Goal: Task Accomplishment & Management: Manage account settings

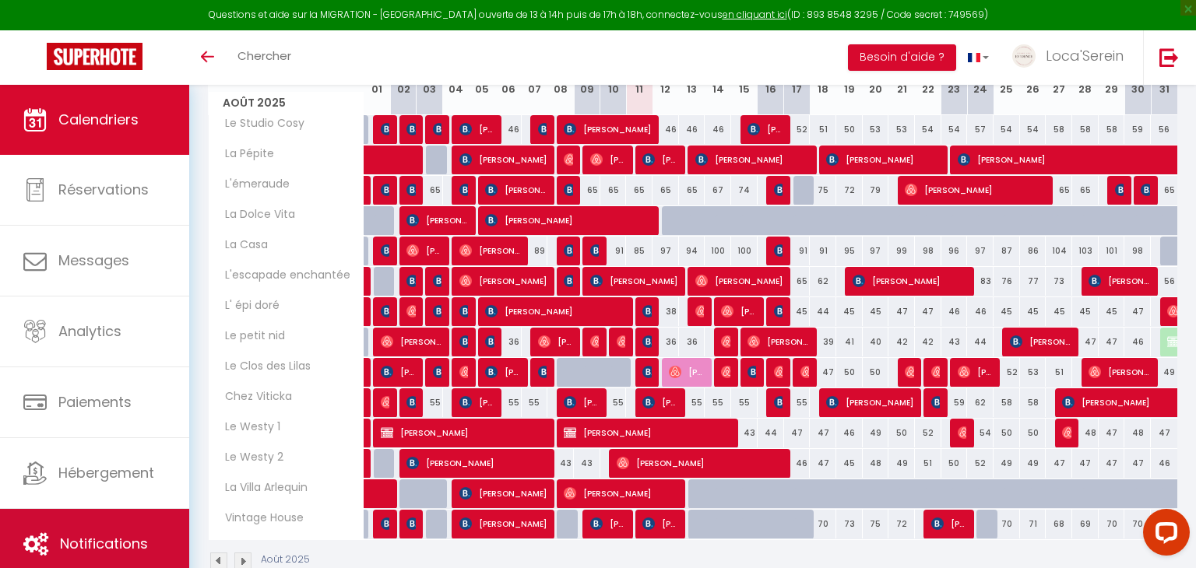
click at [92, 551] on span "Notifications" at bounding box center [104, 543] width 88 height 19
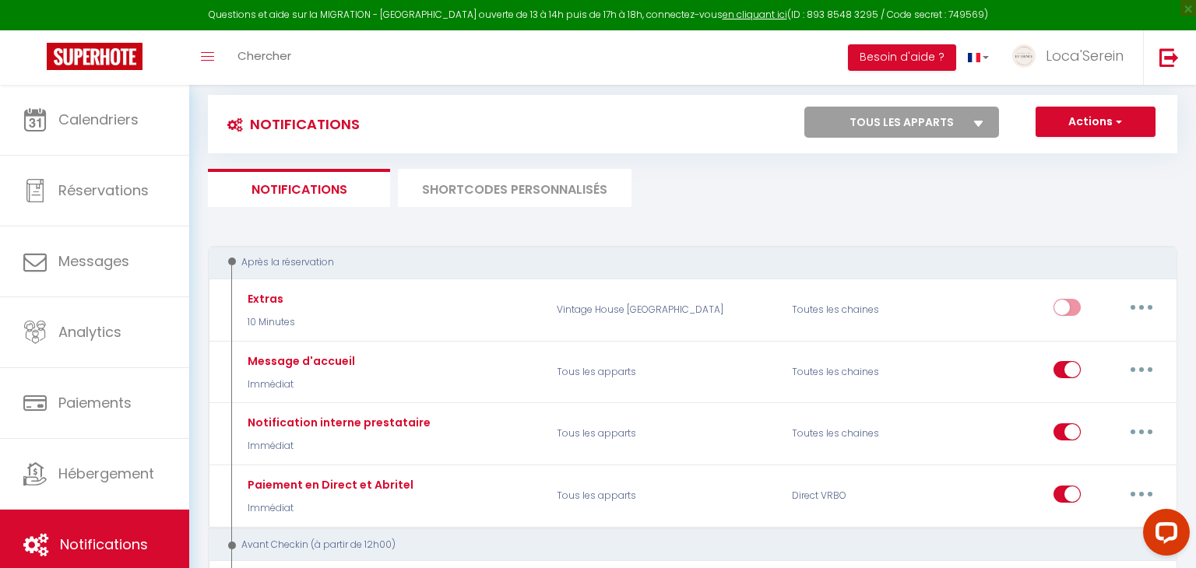
scroll to position [66, 0]
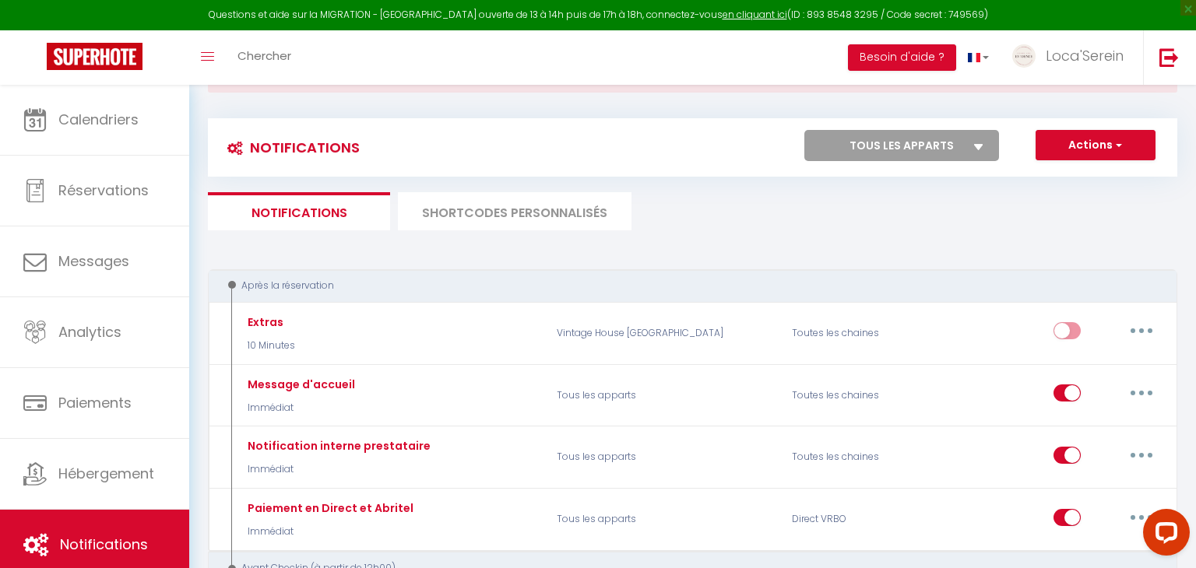
click at [515, 209] on li "SHORTCODES PERSONNALISÉS" at bounding box center [515, 211] width 234 height 38
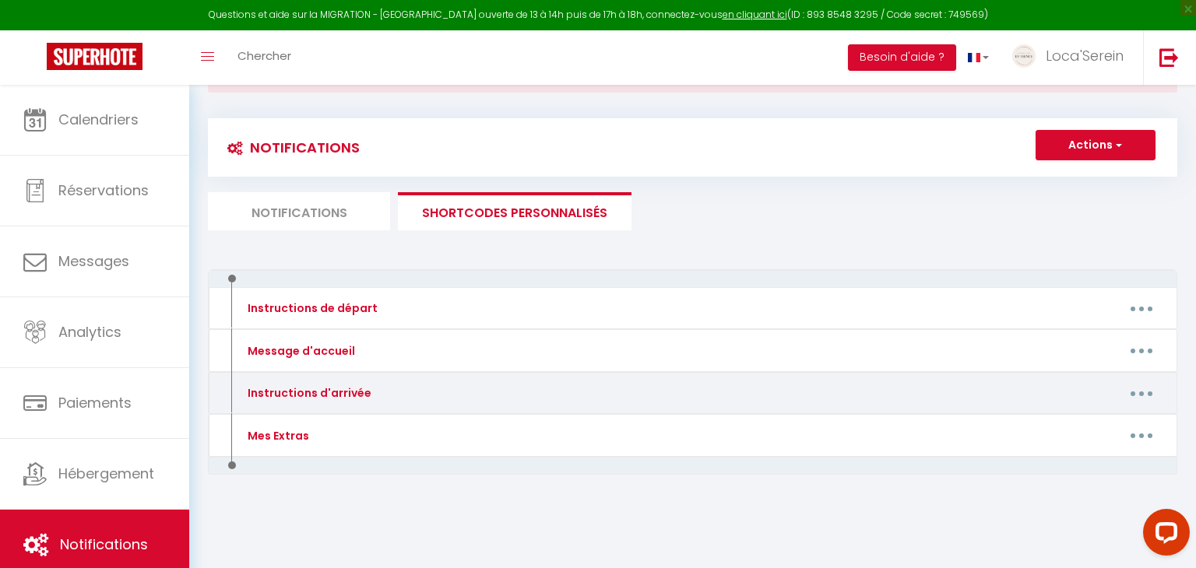
click at [1140, 392] on icon "button" at bounding box center [1141, 394] width 5 height 5
click at [1080, 424] on link "Editer" at bounding box center [1100, 429] width 115 height 26
type input "Instructions d'arrivée"
type textarea "Bonjour"
type textarea "Bonjour [GUEST:FIRST_NAME], Lors de votre arrivée au logement, situé 3 places d…"
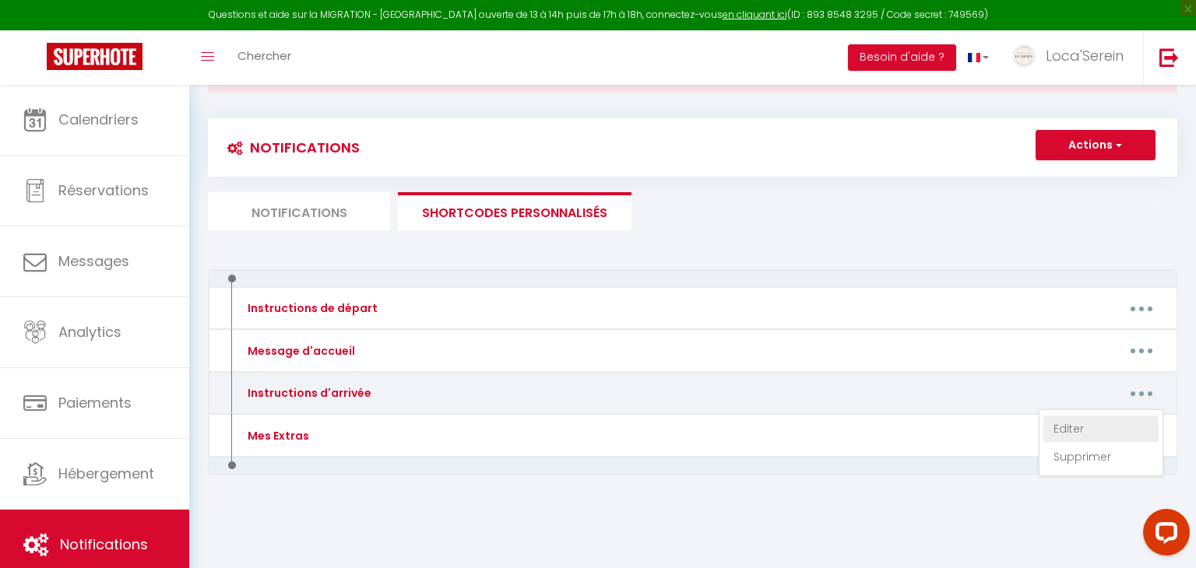
type textarea "Bonjour [GUEST:FIRST_NAME], Lors de votre arrivée au logement, situé [STREET_AD…"
type textarea "Loremip [DOLOR:SITAM_CONS], Adip el seddo eiusmod te incididu, utlab 5 Etdolor …"
type textarea "Bonjour [GUEST:FIRST_NAME], Lors de votre arrivée au logement, situé [STREET_AD…"
type textarea "Loremip [DOLOR:SITAM_CONS], Adip el seddo eiusmod te incididu, utlab 0 etd ma a…"
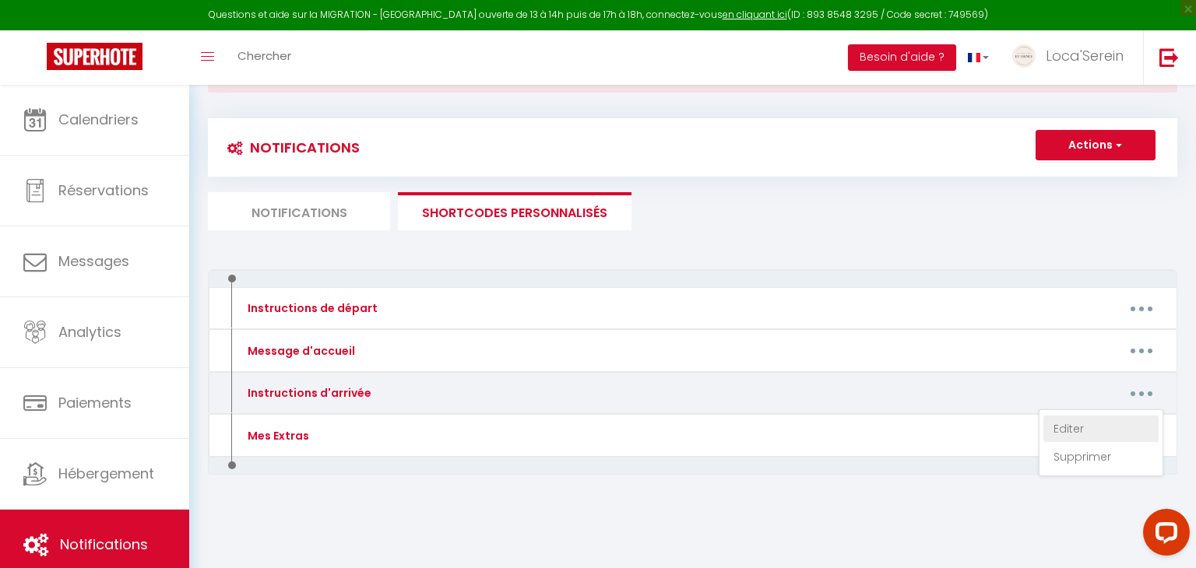
type textarea "Bonjour [GUEST:FIRST_NAME], Lors de votre arrivée à la maison, située [STREET_A…"
type textarea "Loremip [DOLOR:SITAM_CONS], Adip el seddo eiusmod te incididu, utlab 0 Etd Magn…"
type textarea "Loremip [DOLOR:SITAM_CONS], Adip el seddo eiusmod te incididu, utlab 671 etd Ma…"
type textarea "Bonjour [GUEST:FIRST_NAME], Lors de votre arrivée au logement, situé [STREET_AD…"
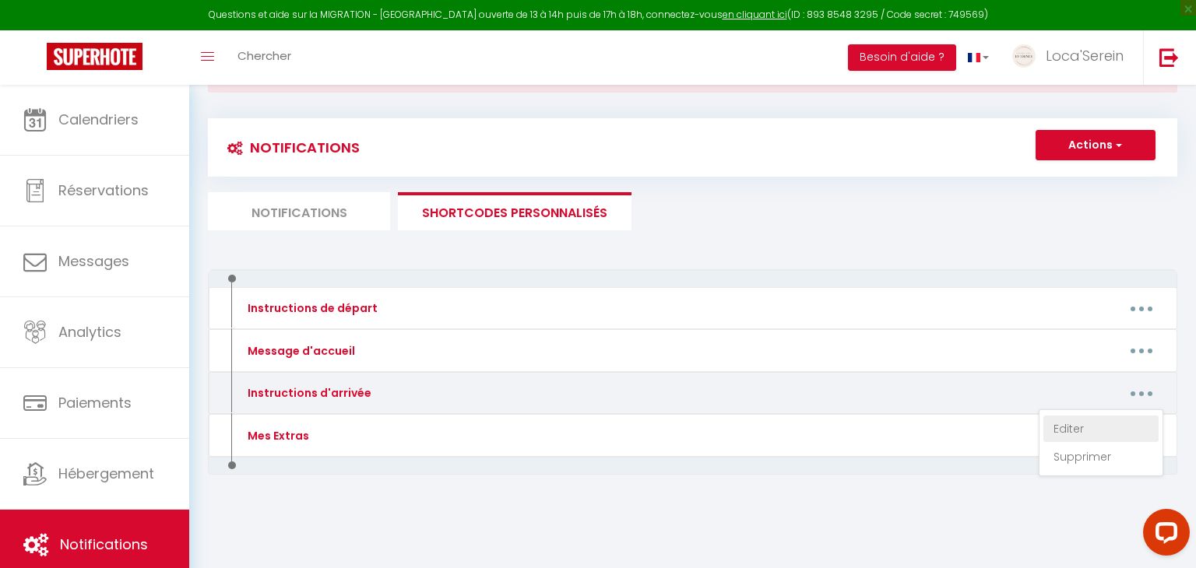
type textarea "Bonjour [GUEST:FIRST_NAME], Lors de votre arrivée au logement, situé [STREET_AD…"
type textarea "Loremip [DOLOR:SITAM_CONS], Adip el seddo eiusmod te incididu, utlab 6 Etd ma a…"
type textarea "Bonjour [GUEST:FIRST_NAME], Lors de votre arrivée au logement, situé [STREET_AD…"
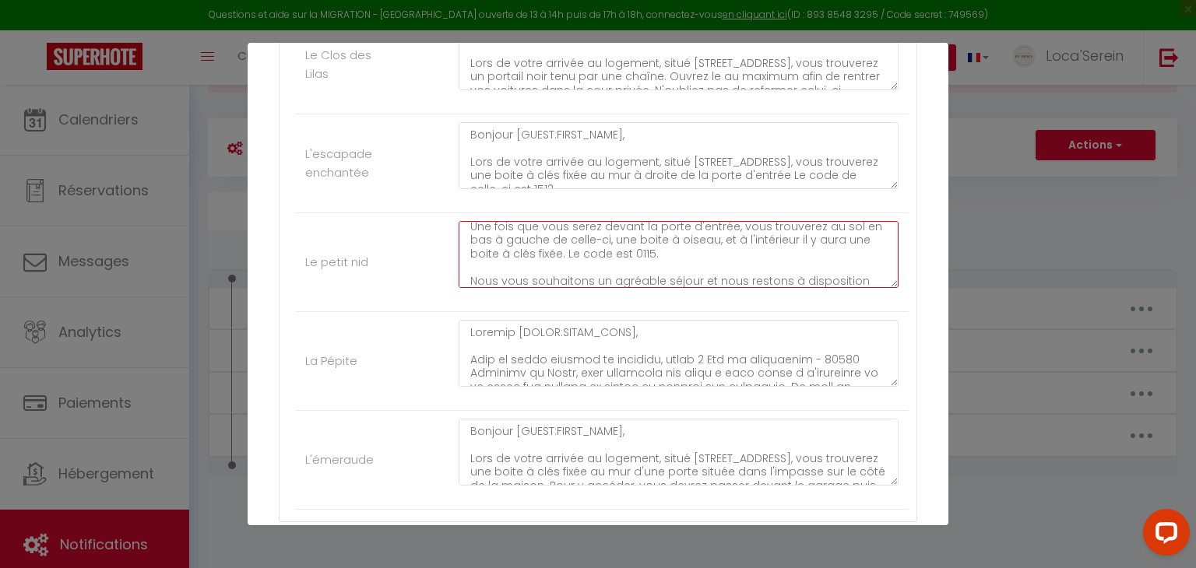
scroll to position [125, 0]
drag, startPoint x: 470, startPoint y: 249, endPoint x: 749, endPoint y: 250, distance: 279.5
click at [749, 250] on textarea "Bonjour [GUEST:FIRST_NAME], Lors de votre arrivée au logement, situé [STREET_AD…" at bounding box center [679, 254] width 440 height 67
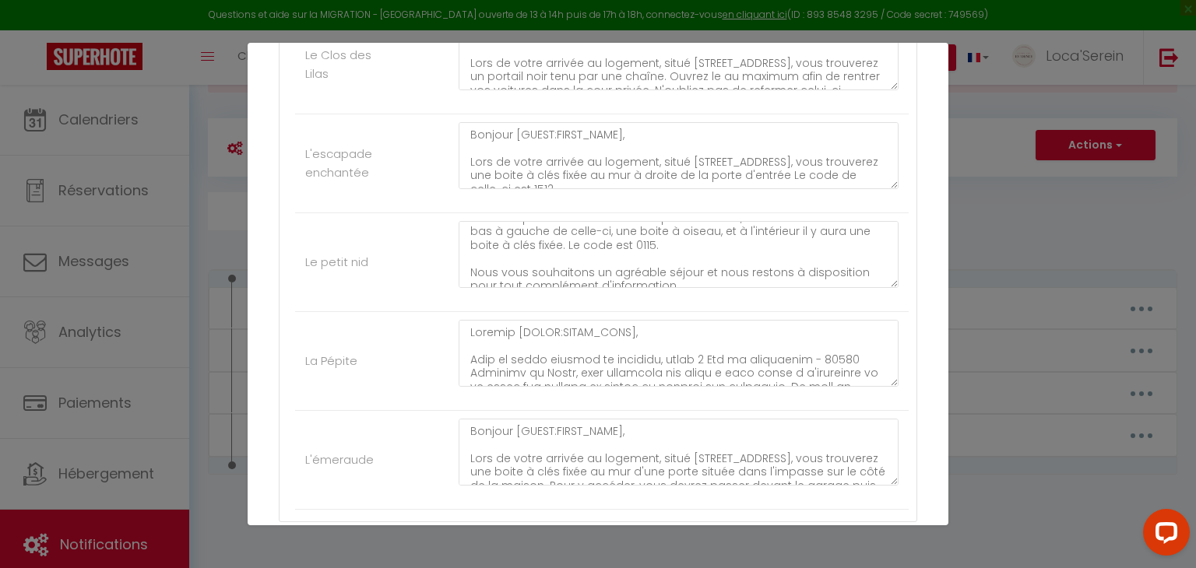
click at [414, 221] on li "Le petit nid Bonjour [GUEST:FIRST_NAME], Lors de votre arrivée au logement, sit…" at bounding box center [602, 262] width 614 height 99
click at [1047, 209] on div "Mettre à jour le code court personnalisé × Nom * Instructions d'arrivée Contenu…" at bounding box center [598, 284] width 1196 height 568
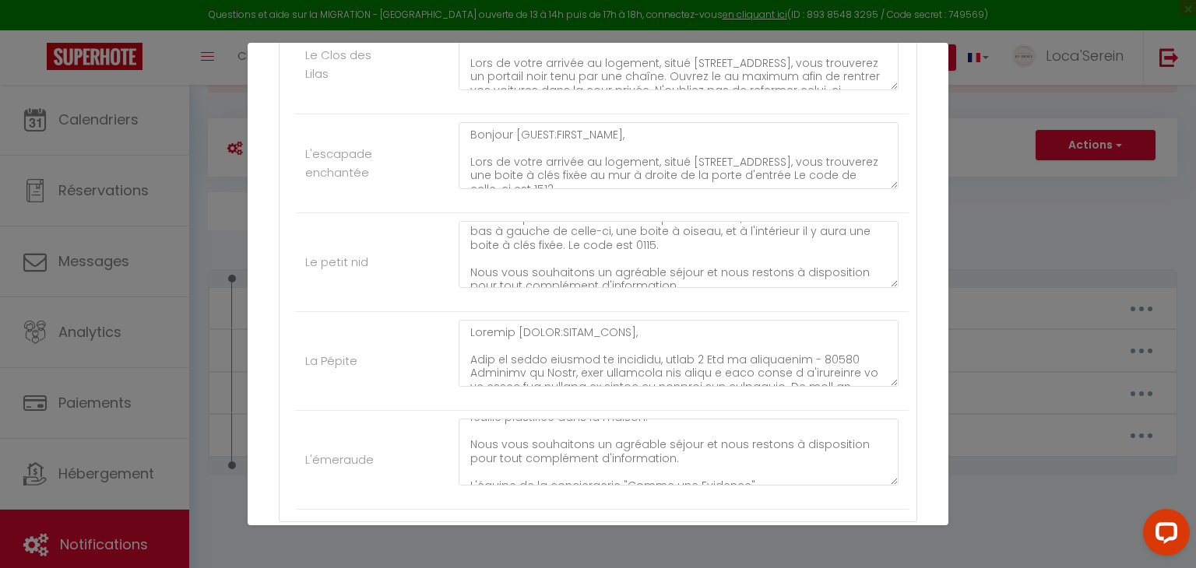
scroll to position [1366, 0]
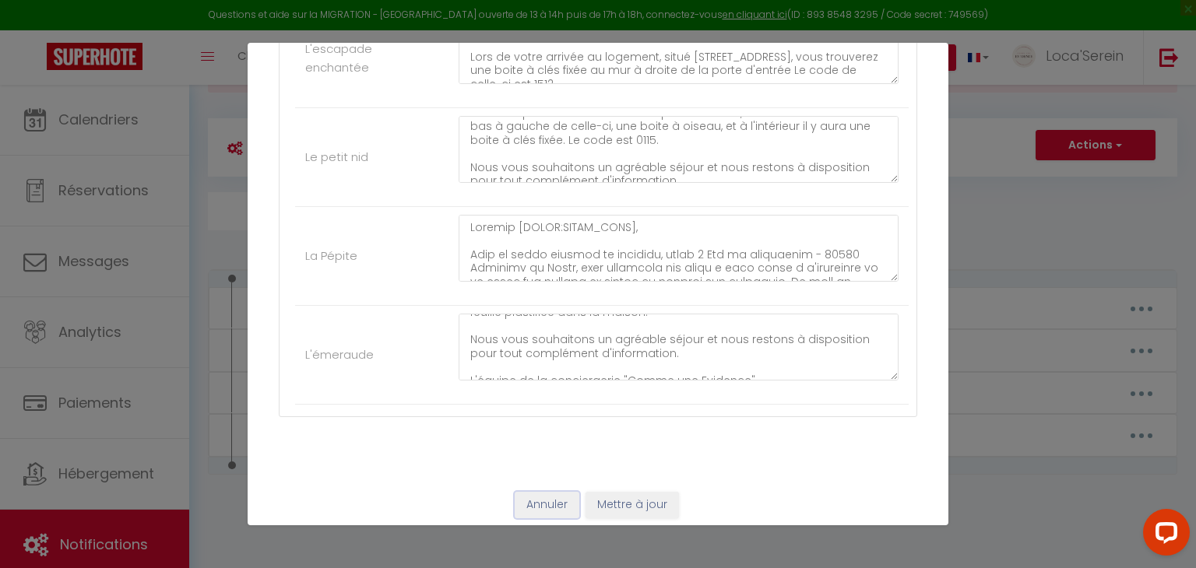
click at [545, 504] on button "Annuler" at bounding box center [547, 505] width 65 height 26
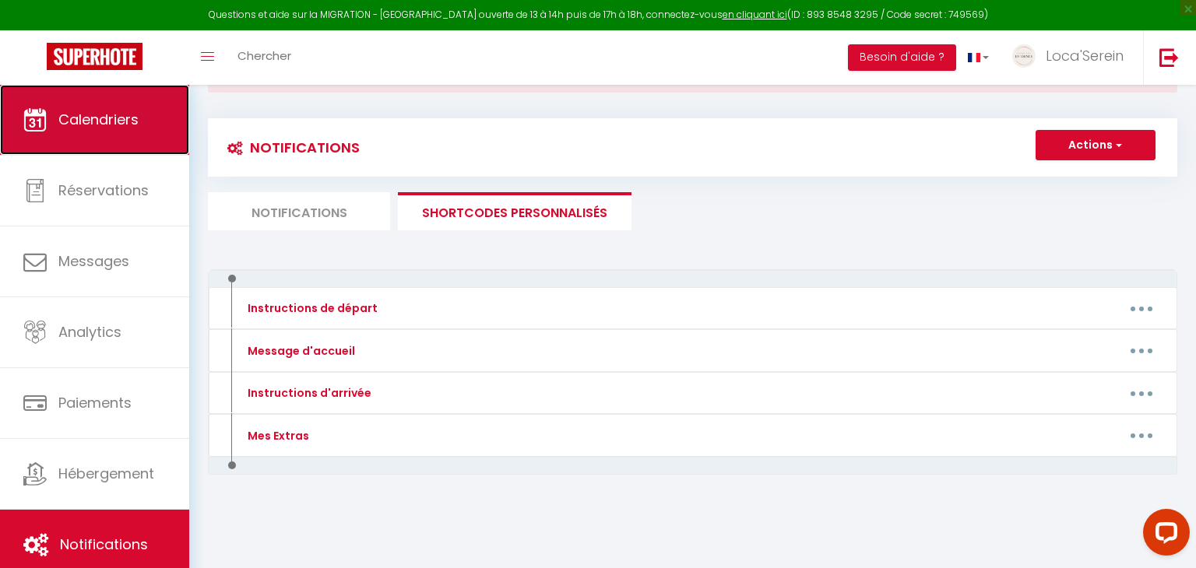
click at [118, 136] on link "Calendriers" at bounding box center [94, 120] width 189 height 70
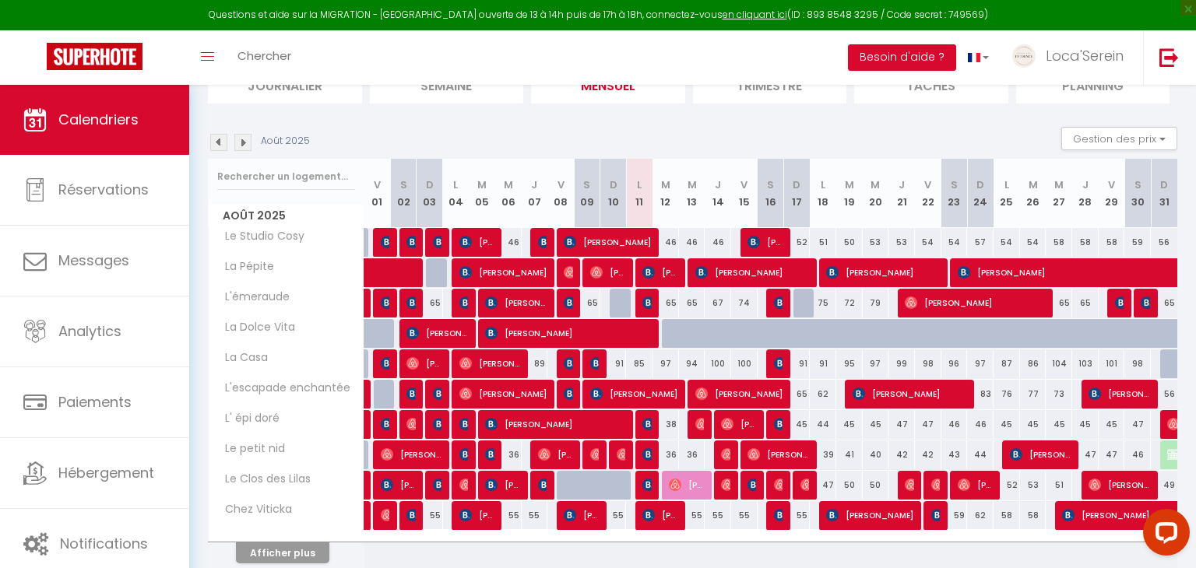
scroll to position [198, 0]
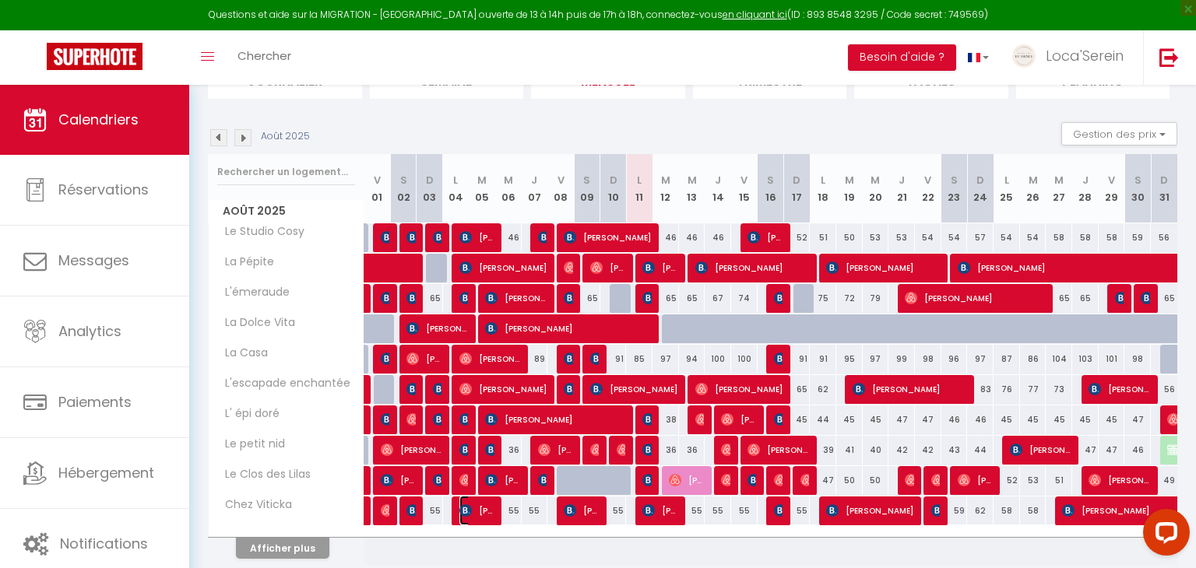
click at [483, 505] on span "[PERSON_NAME]" at bounding box center [476, 511] width 35 height 30
select select "OK"
select select "0"
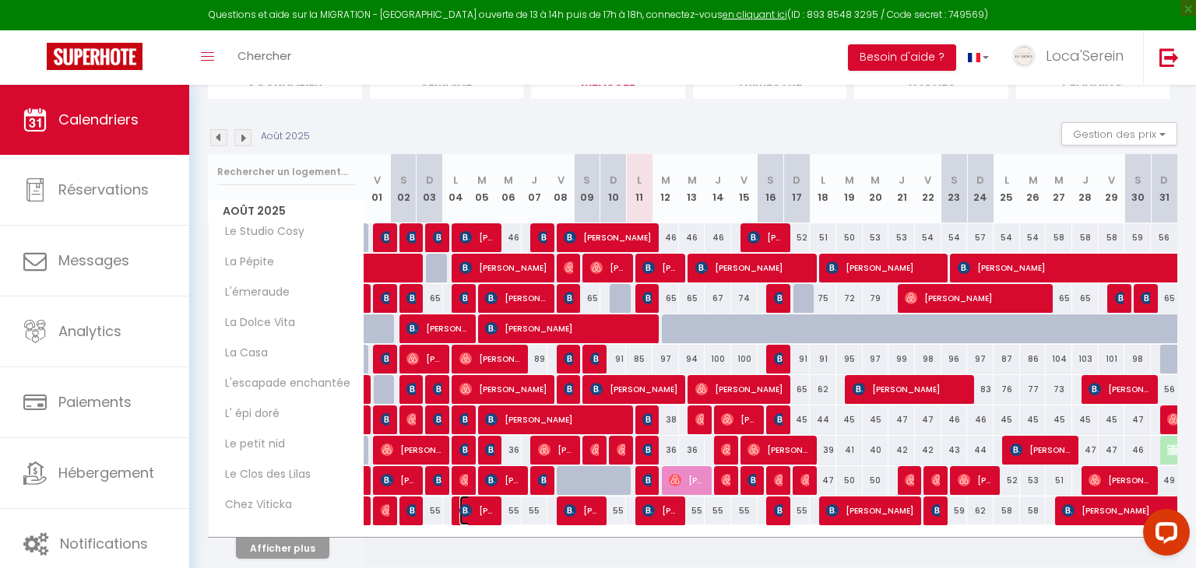
select select "1"
select select
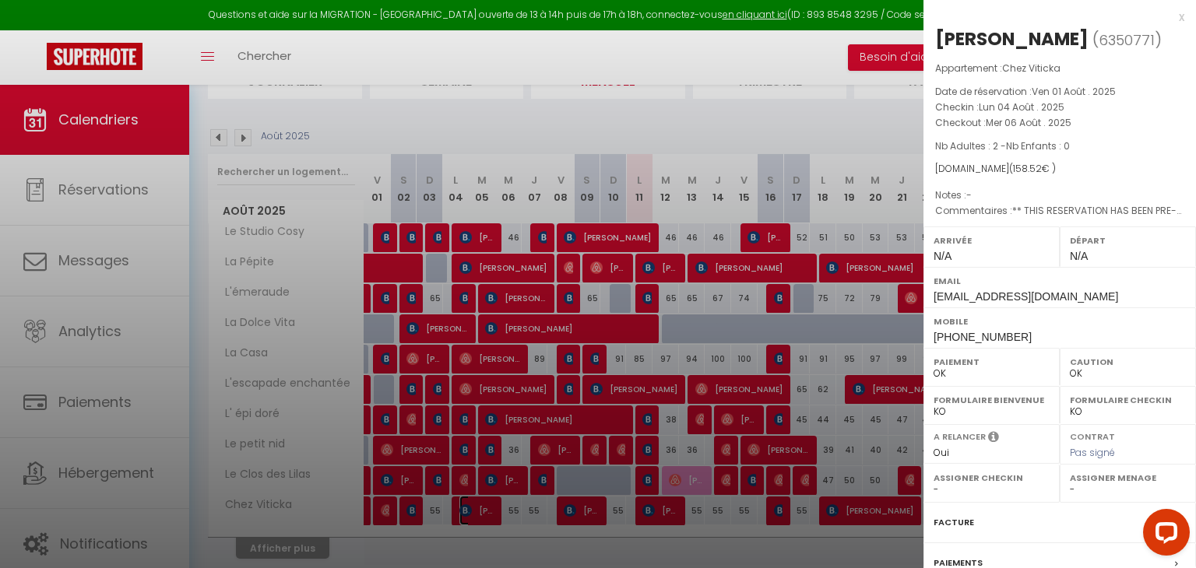
select select "31019"
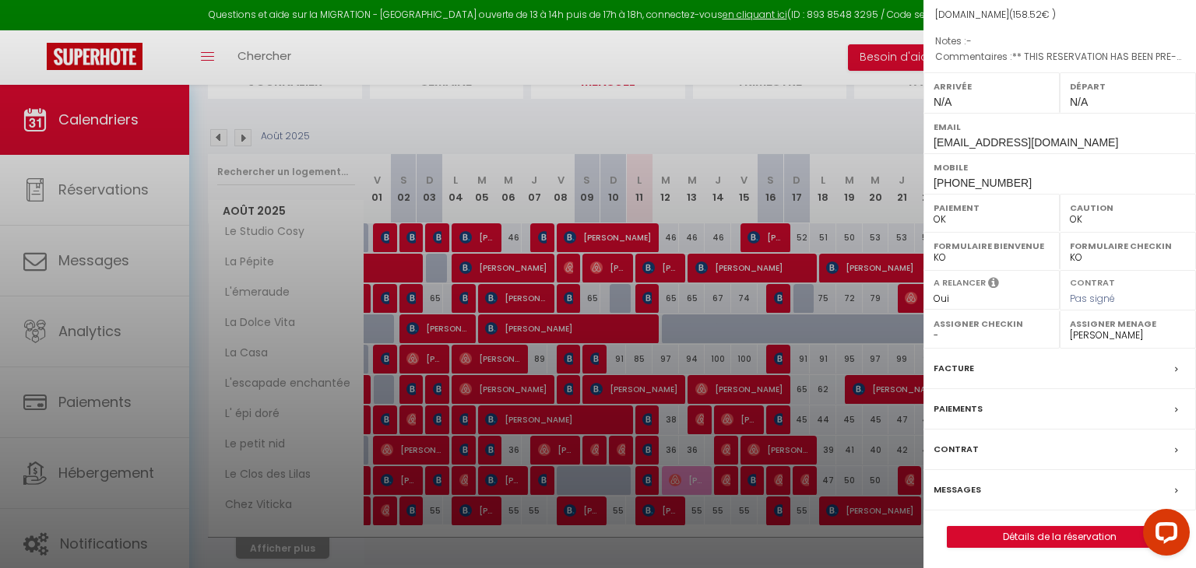
click at [1001, 490] on div "Messages" at bounding box center [1059, 490] width 273 height 40
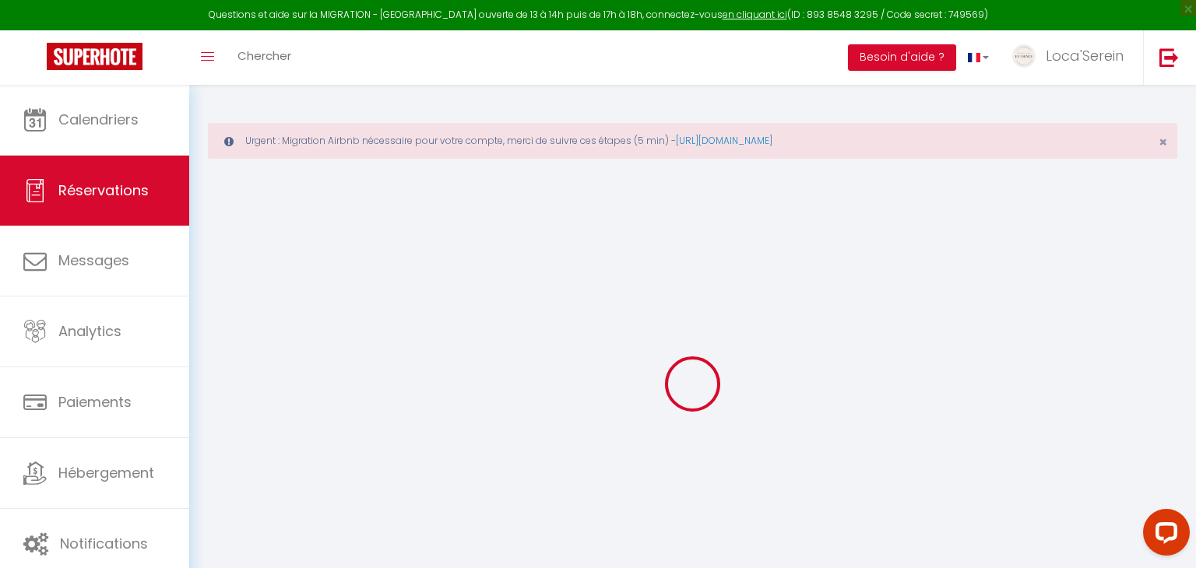
select select
checkbox input "false"
select select
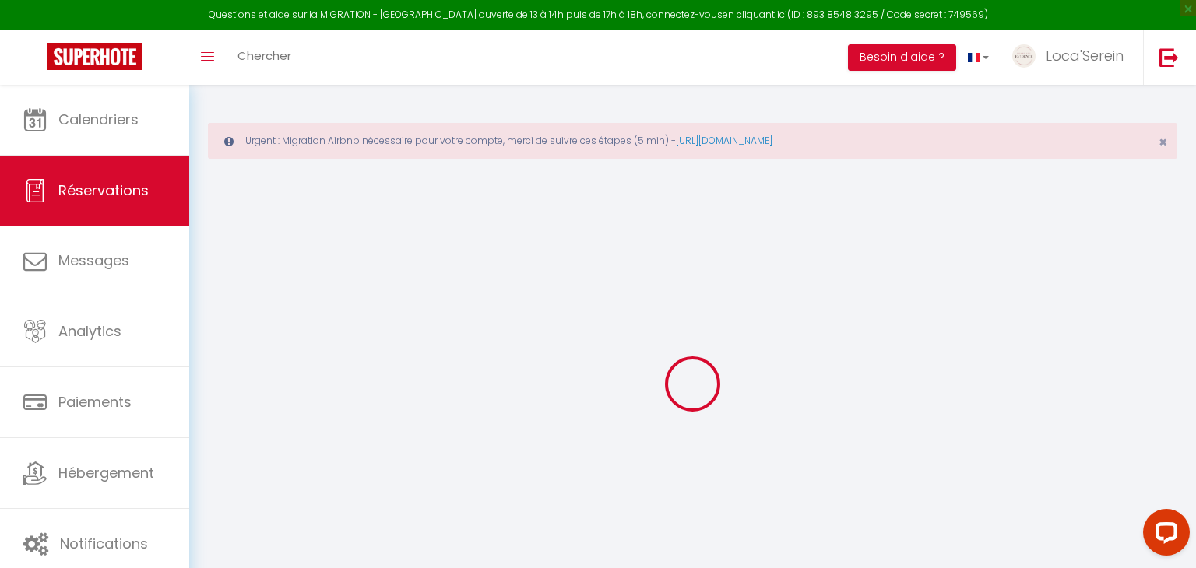
checkbox input "false"
type textarea "** THIS RESERVATION HAS BEEN PRE-PAID ** BOOKING NOTE : Payment charge is EUR 2…"
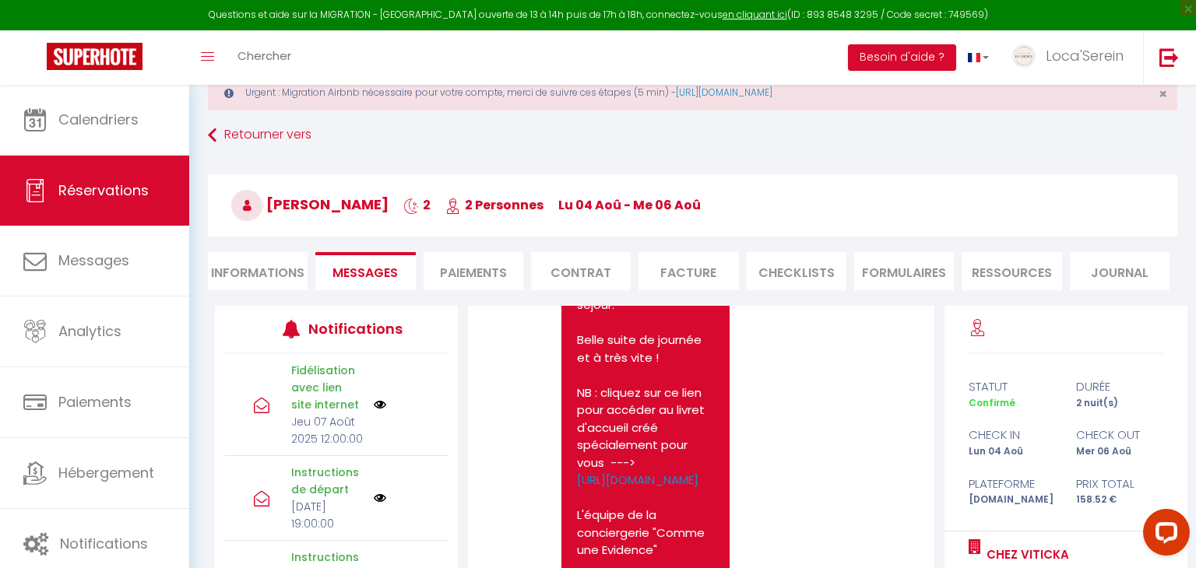
scroll to position [943, 0]
click at [644, 481] on link "[URL][DOMAIN_NAME]" at bounding box center [637, 478] width 121 height 16
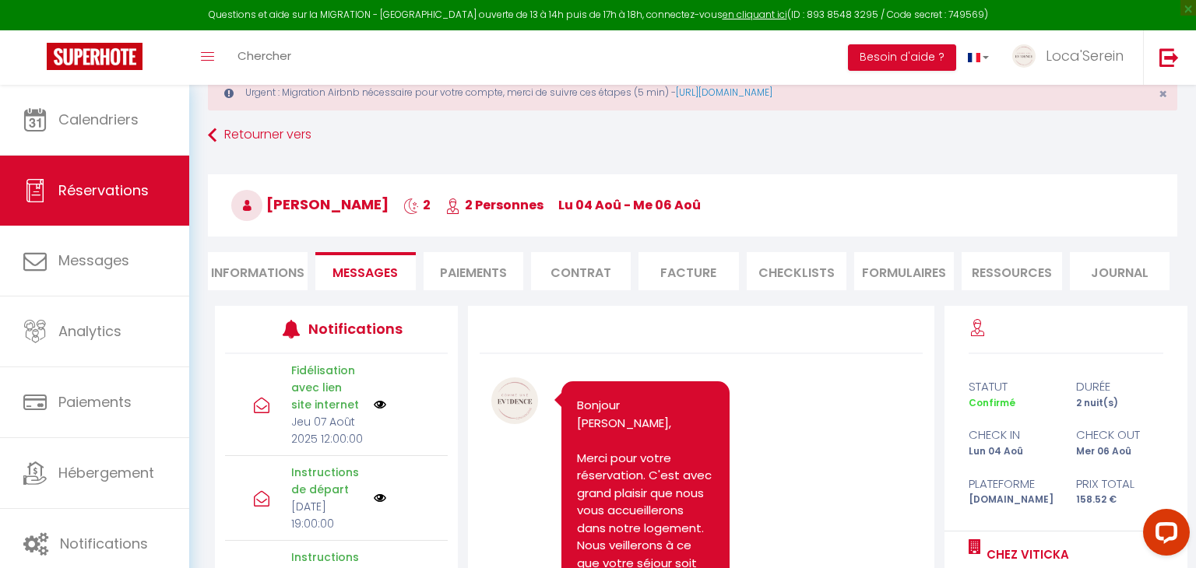
scroll to position [0, 0]
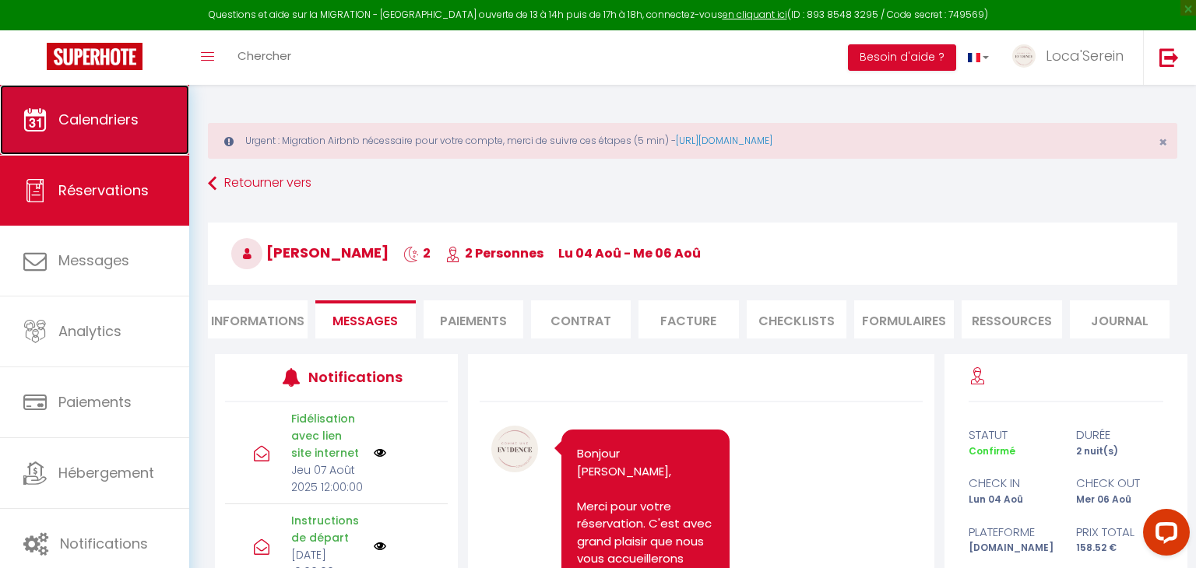
click at [109, 121] on span "Calendriers" at bounding box center [98, 119] width 80 height 19
